Goal: Transaction & Acquisition: Purchase product/service

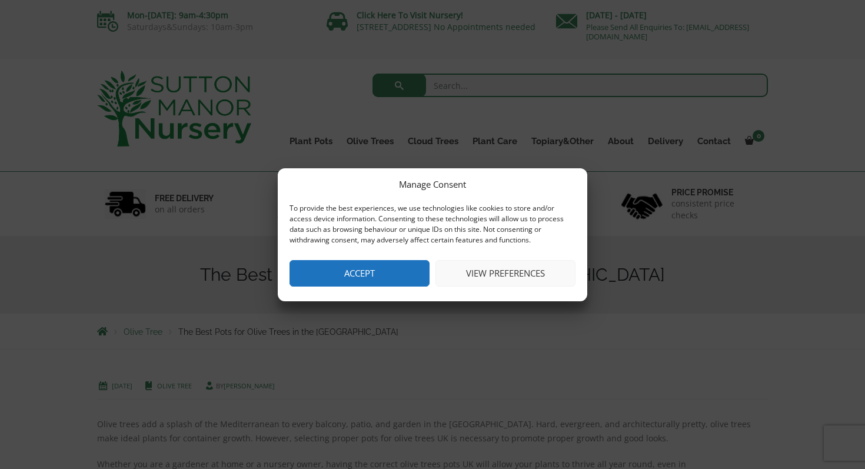
click at [367, 278] on button "Accept" at bounding box center [360, 273] width 140 height 26
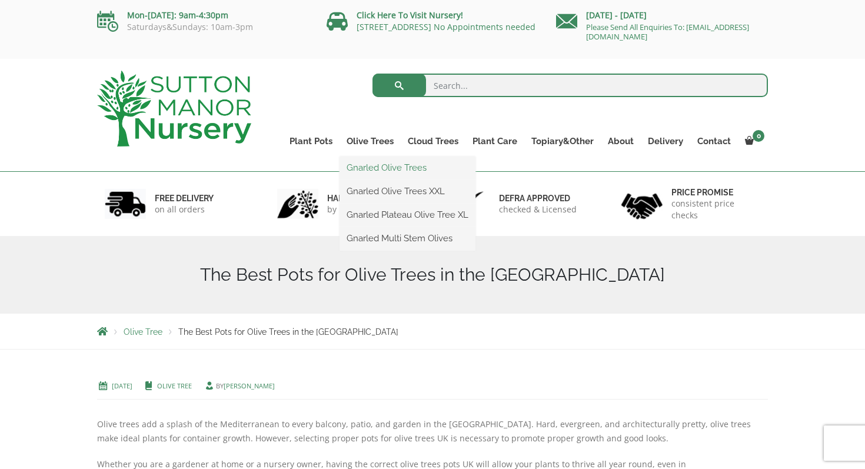
click at [381, 167] on link "Gnarled Olive Trees" at bounding box center [408, 168] width 136 height 18
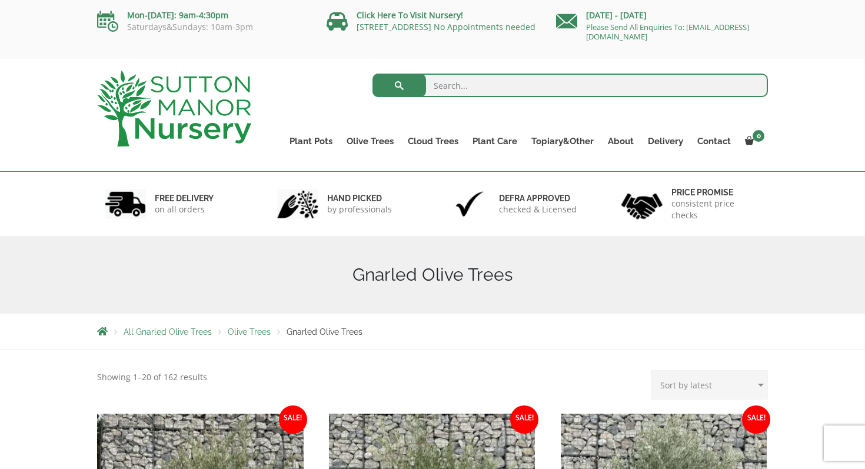
click at [470, 94] on input "search" at bounding box center [571, 86] width 396 height 24
type input "olive trees"
click at [373, 74] on button "submit" at bounding box center [400, 86] width 54 height 24
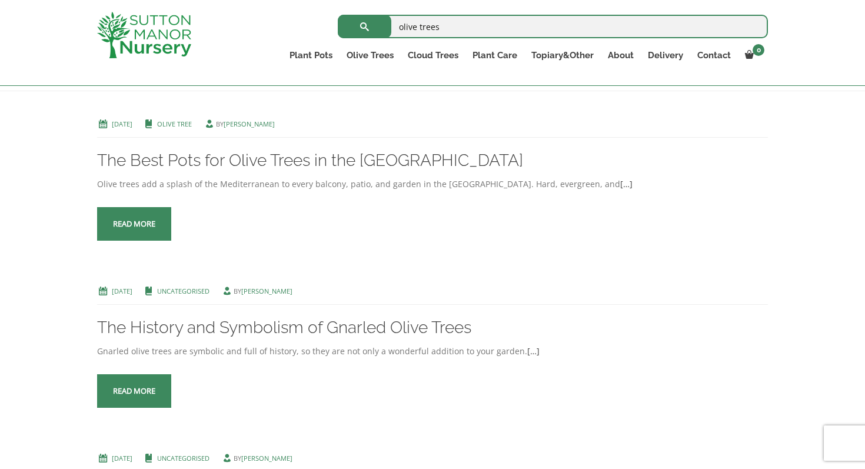
scroll to position [234, 0]
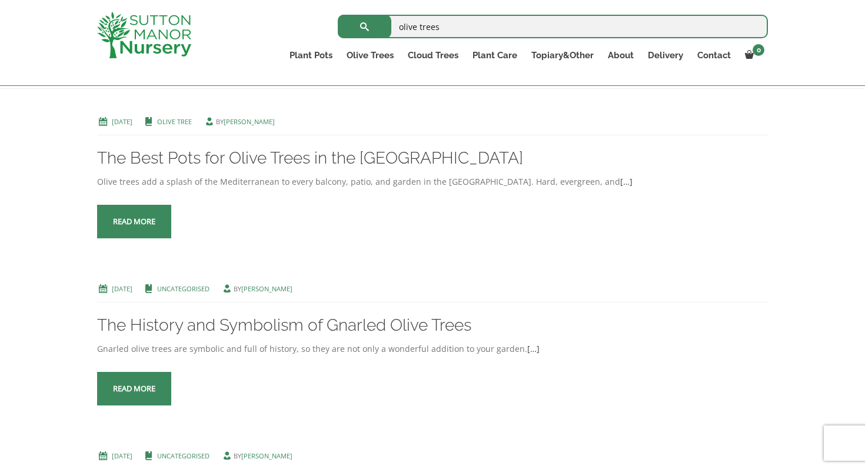
click at [134, 222] on span at bounding box center [134, 222] width 0 height 0
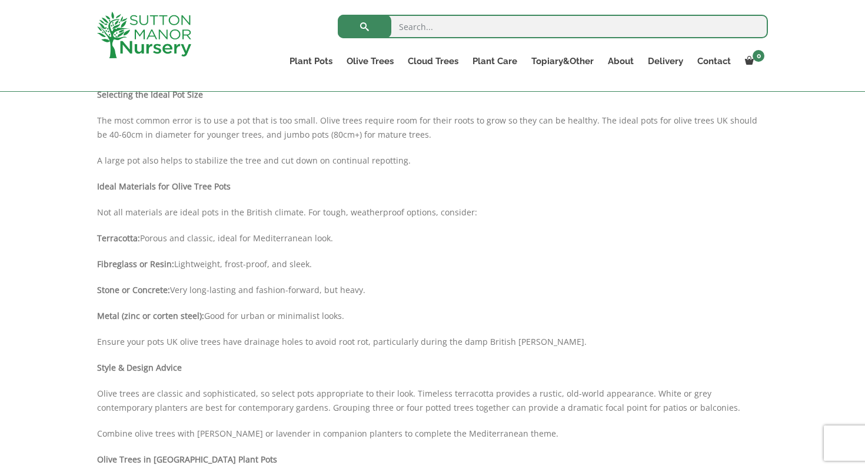
scroll to position [180, 0]
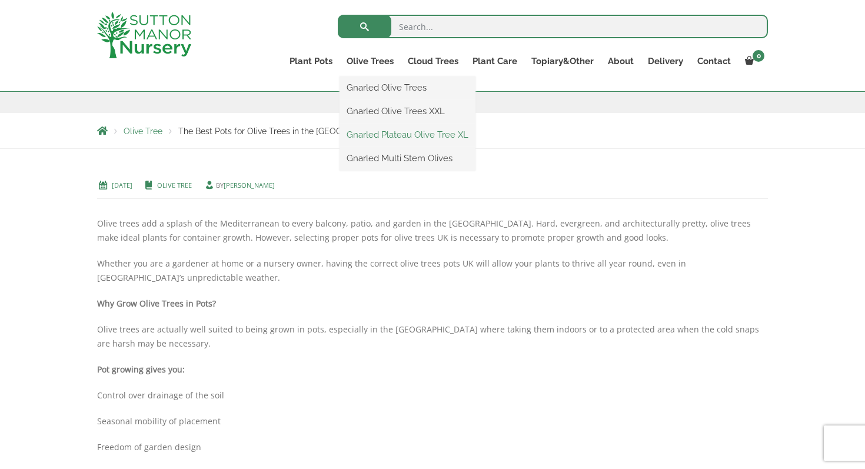
click at [388, 131] on link "Gnarled Plateau Olive Tree XL" at bounding box center [408, 135] width 136 height 18
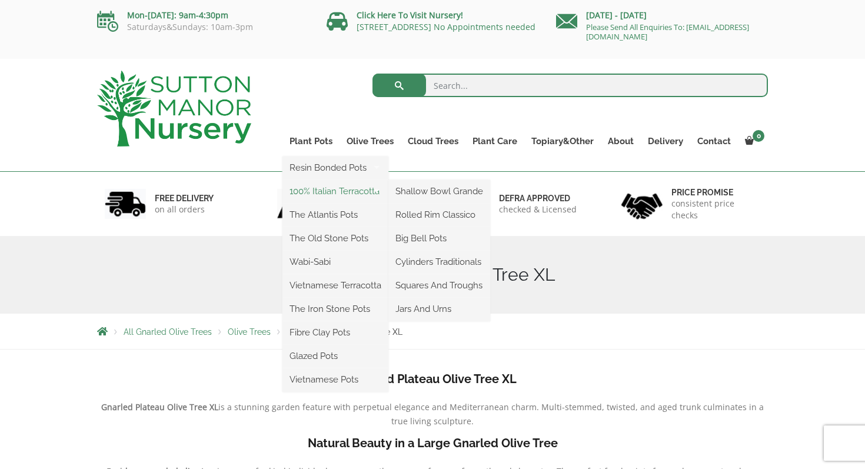
click at [326, 198] on link "100% Italian Terracotta" at bounding box center [335, 191] width 106 height 18
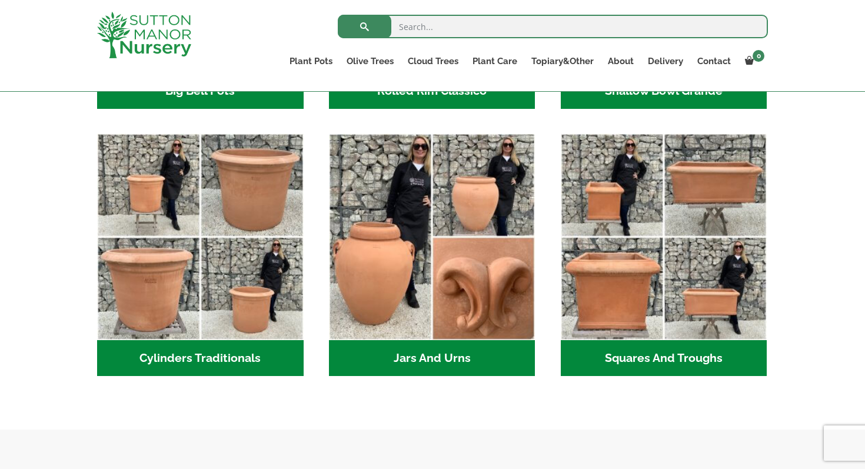
scroll to position [614, 0]
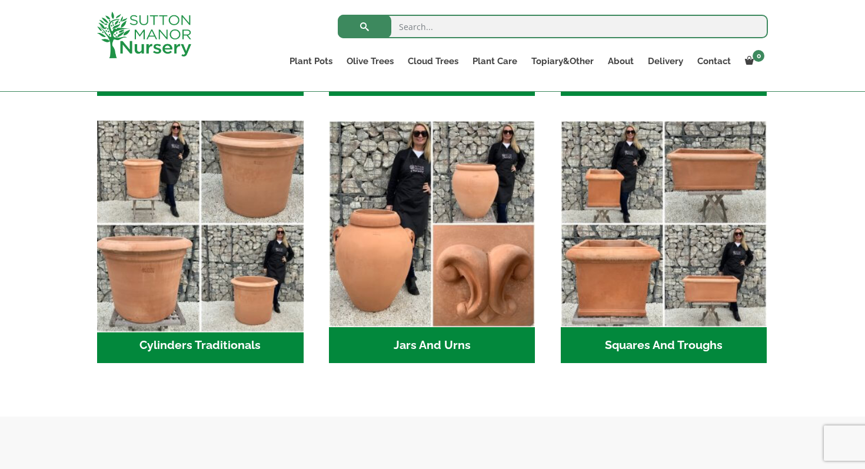
click at [228, 272] on img "Visit product category Cylinders Traditionals" at bounding box center [200, 224] width 217 height 217
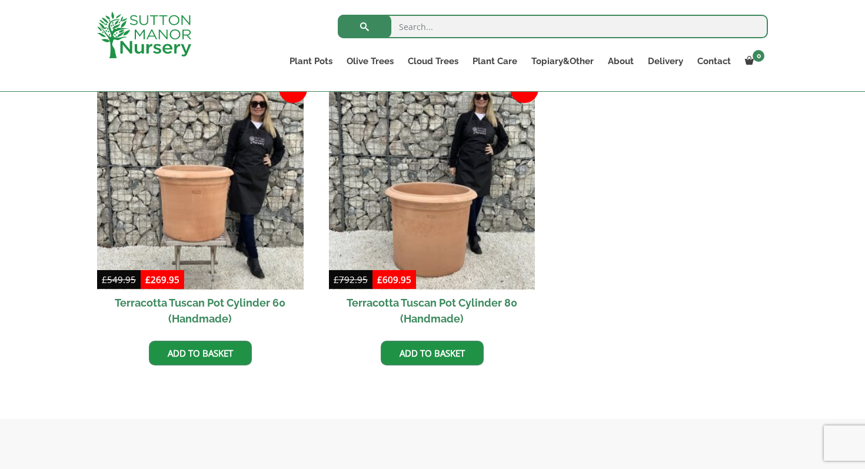
scroll to position [541, 0]
